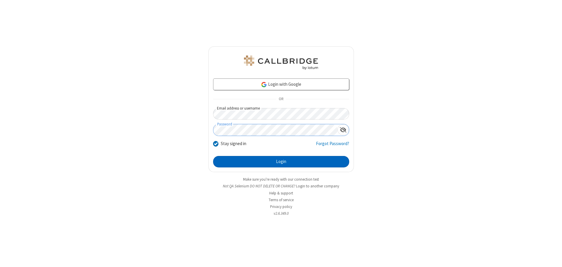
click at [281, 162] on button "Login" at bounding box center [281, 162] width 136 height 12
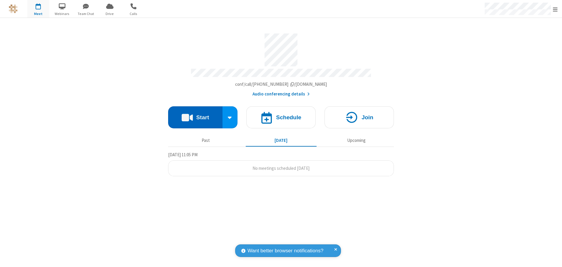
click at [195, 115] on button "Start" at bounding box center [195, 117] width 54 height 22
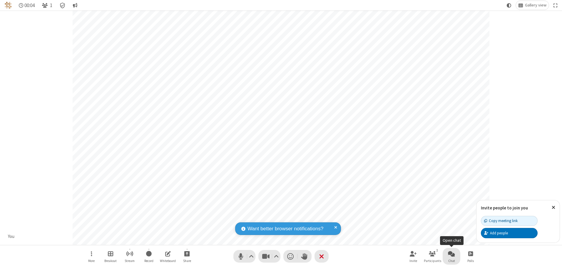
click at [452, 254] on span "Open chat" at bounding box center [451, 253] width 7 height 7
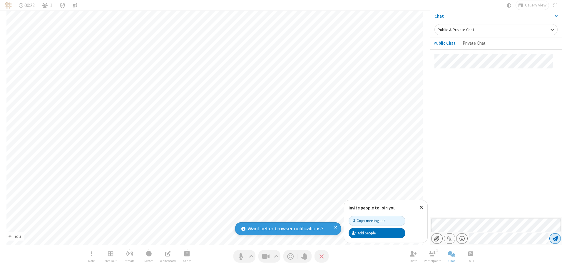
click at [555, 239] on span "Send message" at bounding box center [555, 239] width 5 height 6
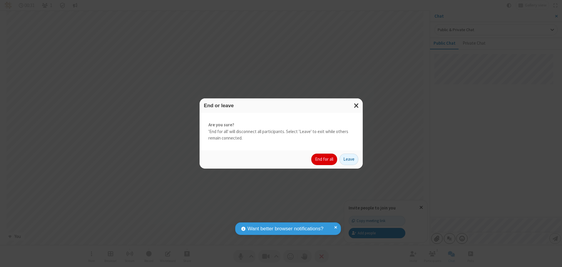
click at [325, 159] on button "End for all" at bounding box center [324, 160] width 26 height 12
